Goal: Task Accomplishment & Management: Complete application form

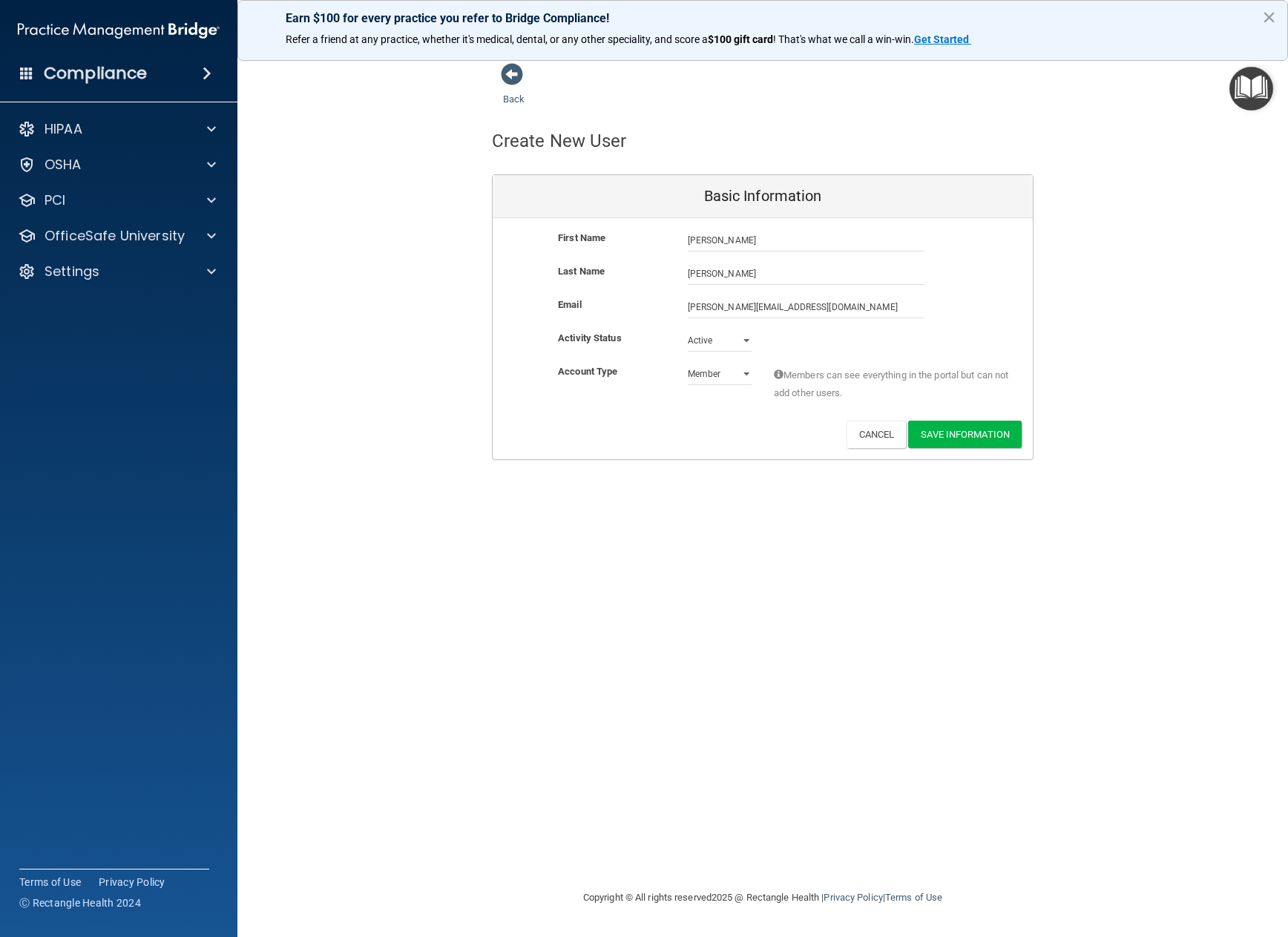
select select "practice_member"
click at [961, 436] on button "Save Information" at bounding box center [965, 434] width 114 height 27
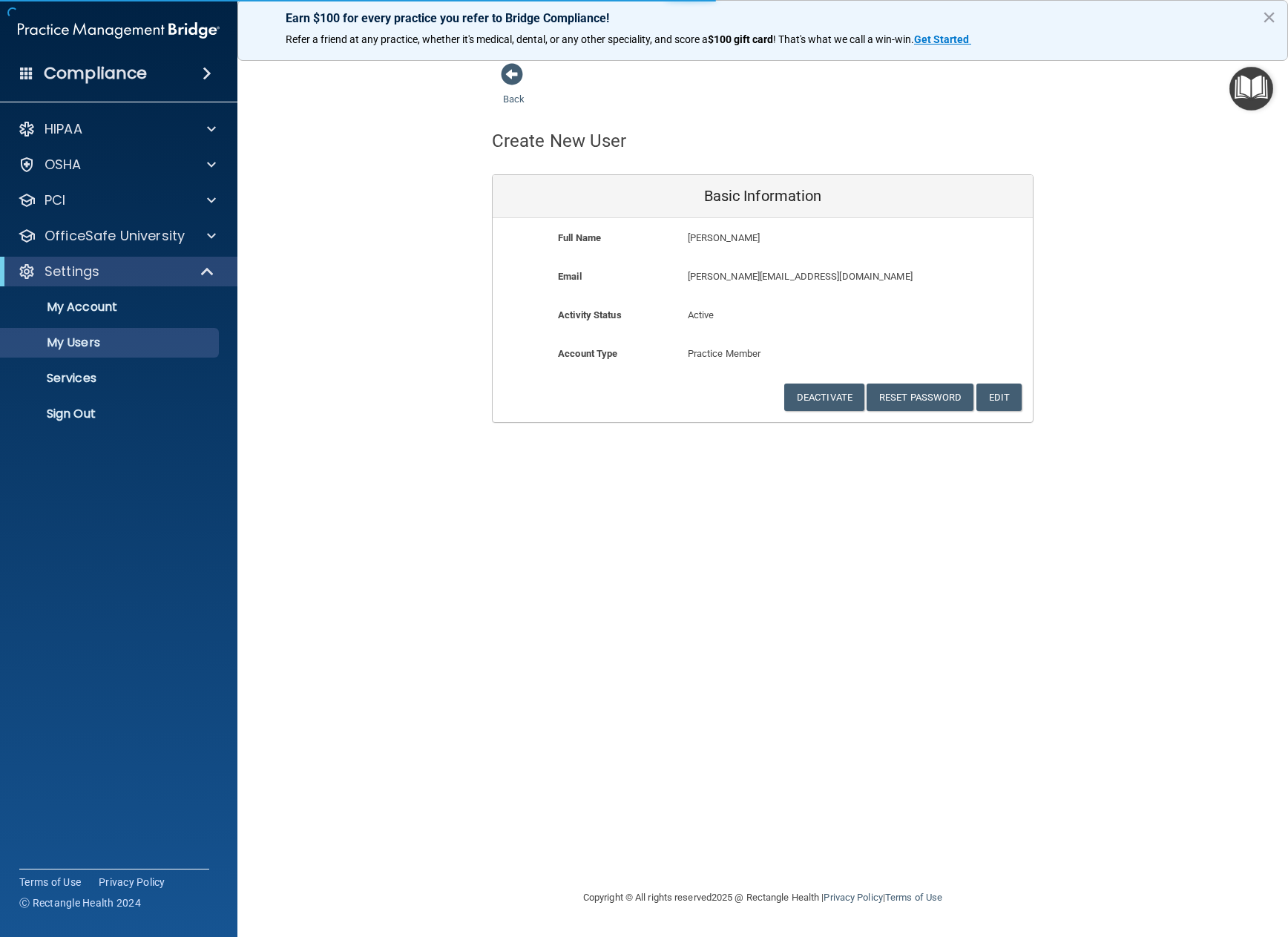
select select "20"
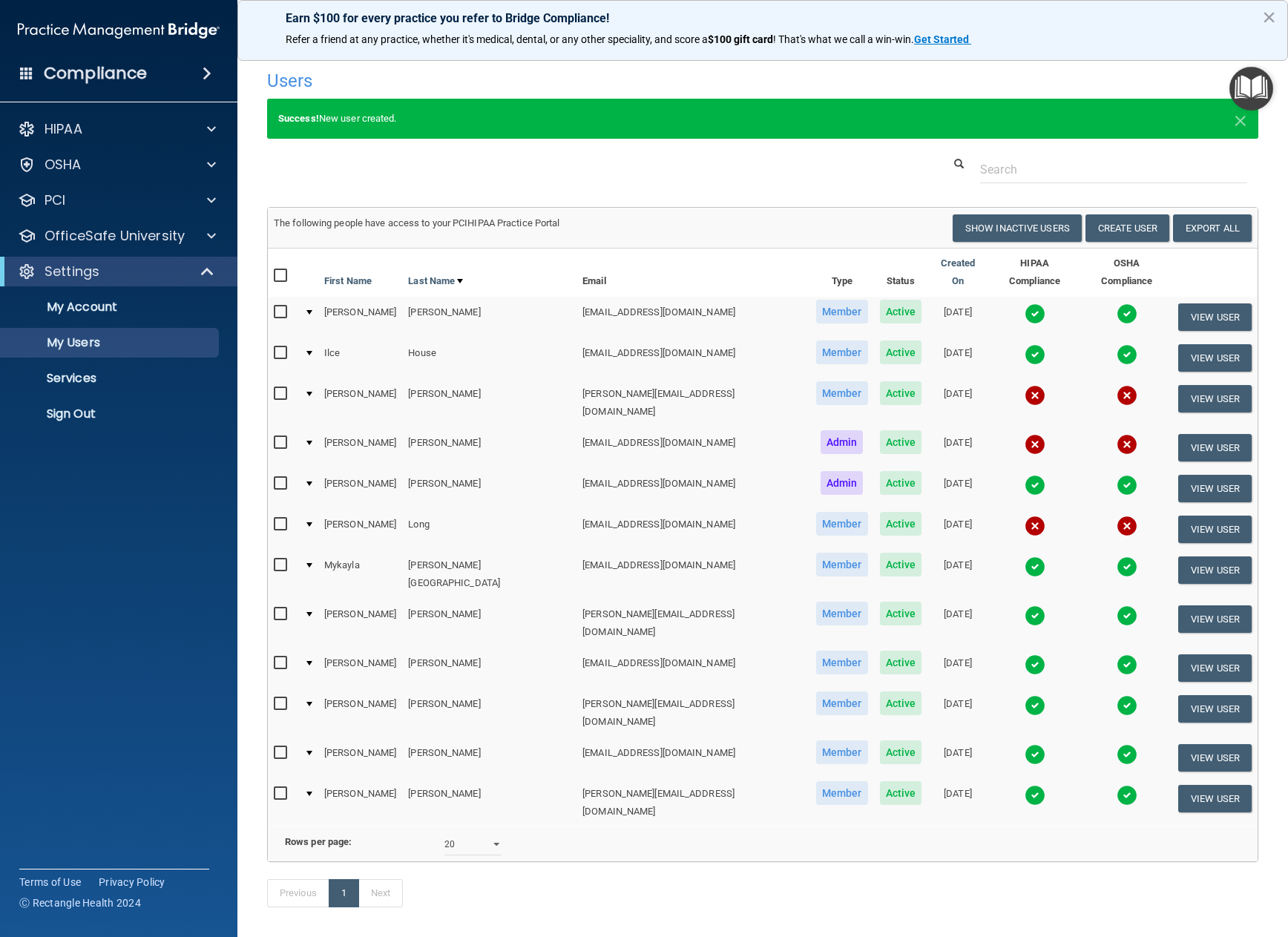
drag, startPoint x: 1269, startPoint y: 14, endPoint x: 1261, endPoint y: 17, distance: 8.5
click at [1269, 14] on button "×" at bounding box center [1269, 16] width 14 height 24
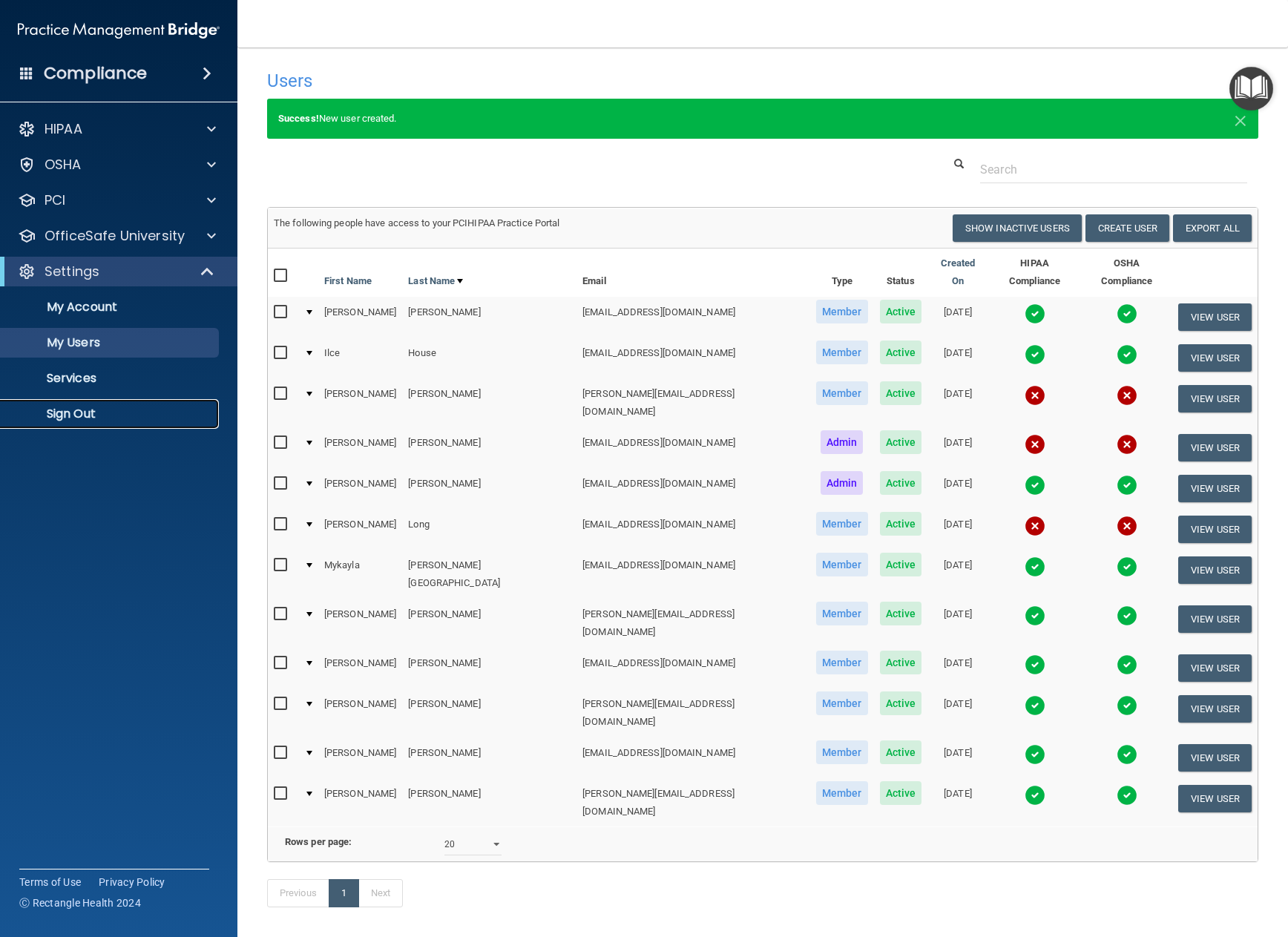
click at [71, 410] on p "Sign Out" at bounding box center [111, 413] width 203 height 14
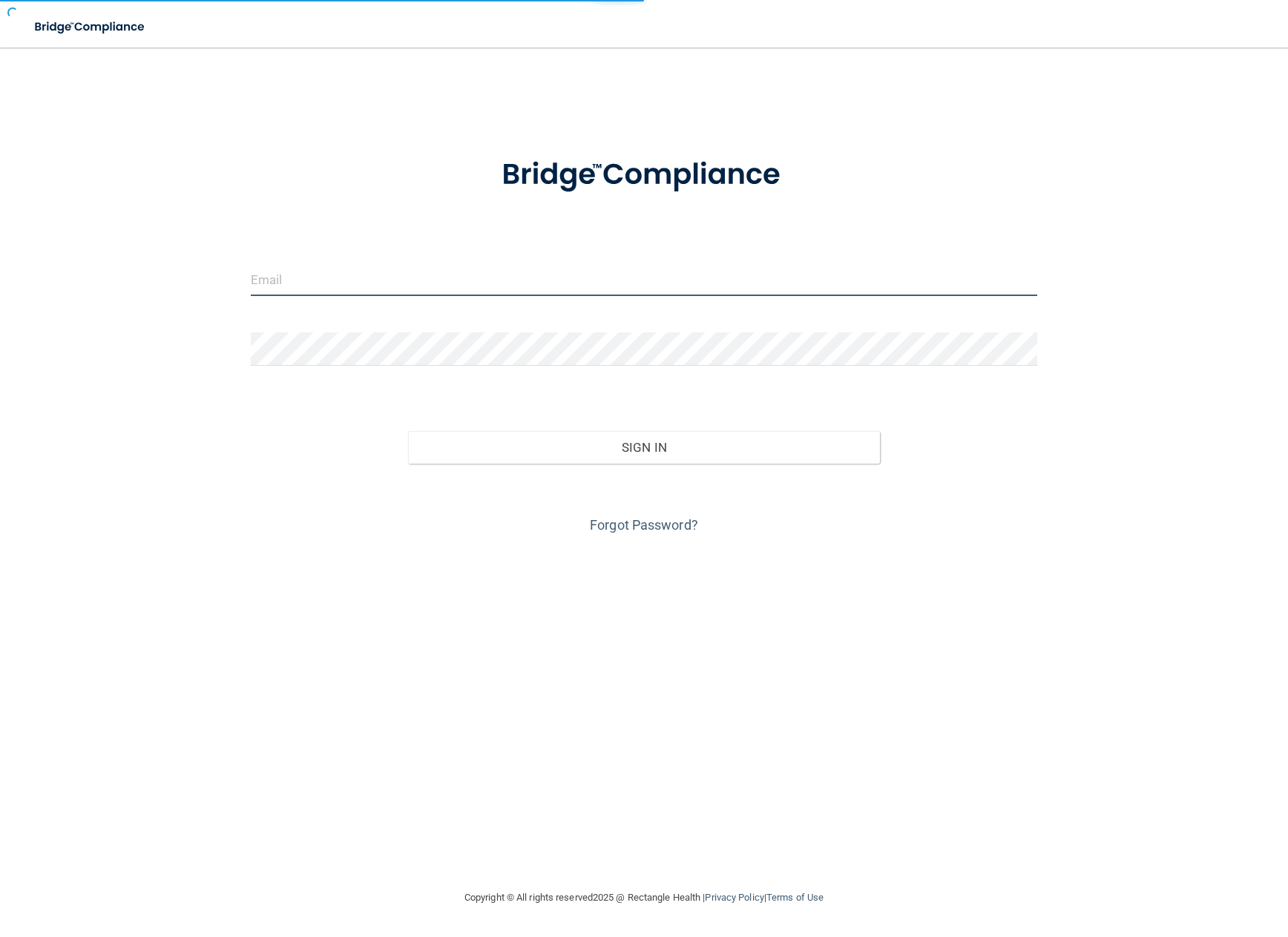
type input "[EMAIL_ADDRESS][DOMAIN_NAME]"
